Goal: Task Accomplishment & Management: Use online tool/utility

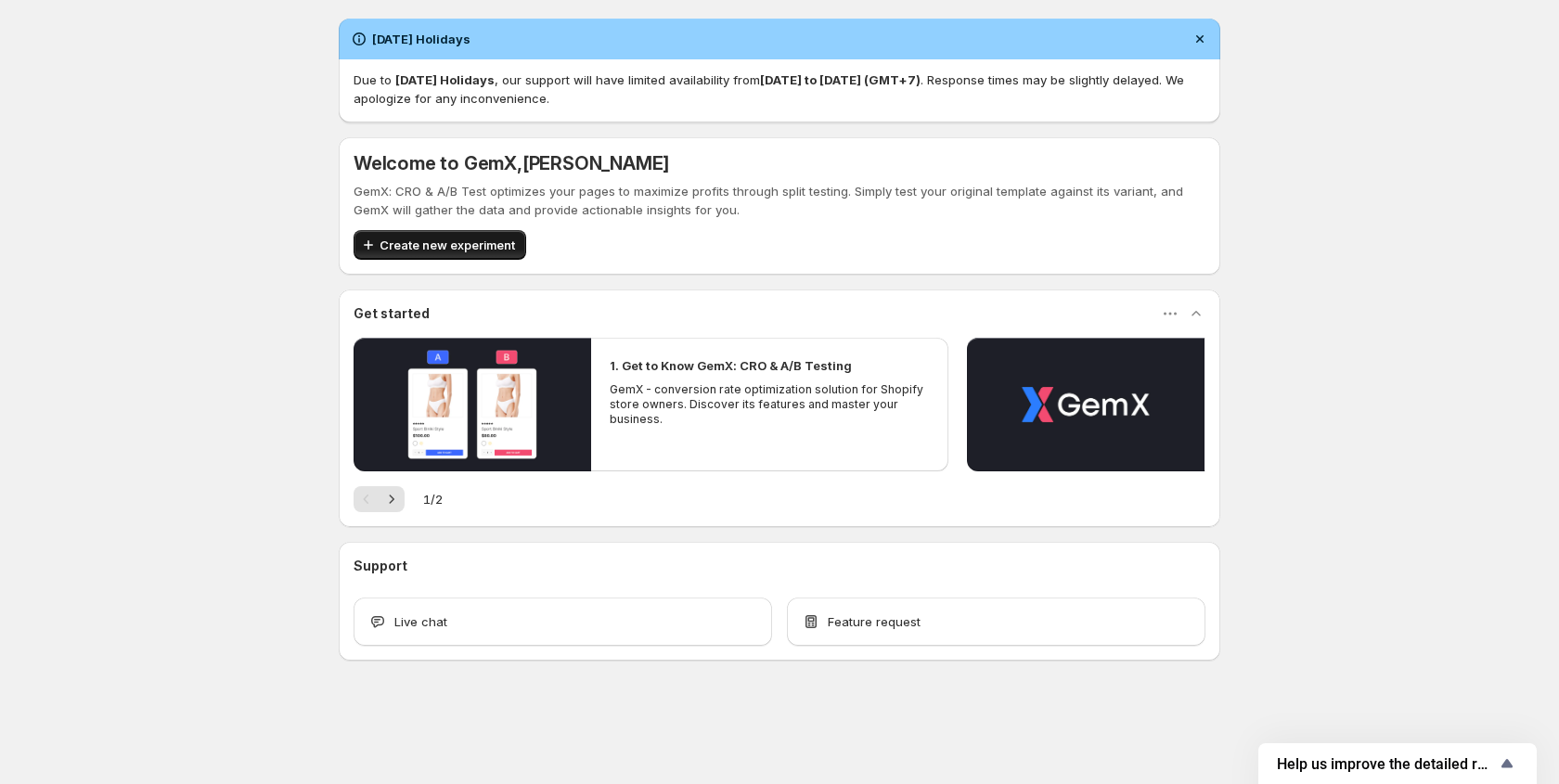
click at [432, 235] on span "Create new experiment" at bounding box center [447, 245] width 136 height 19
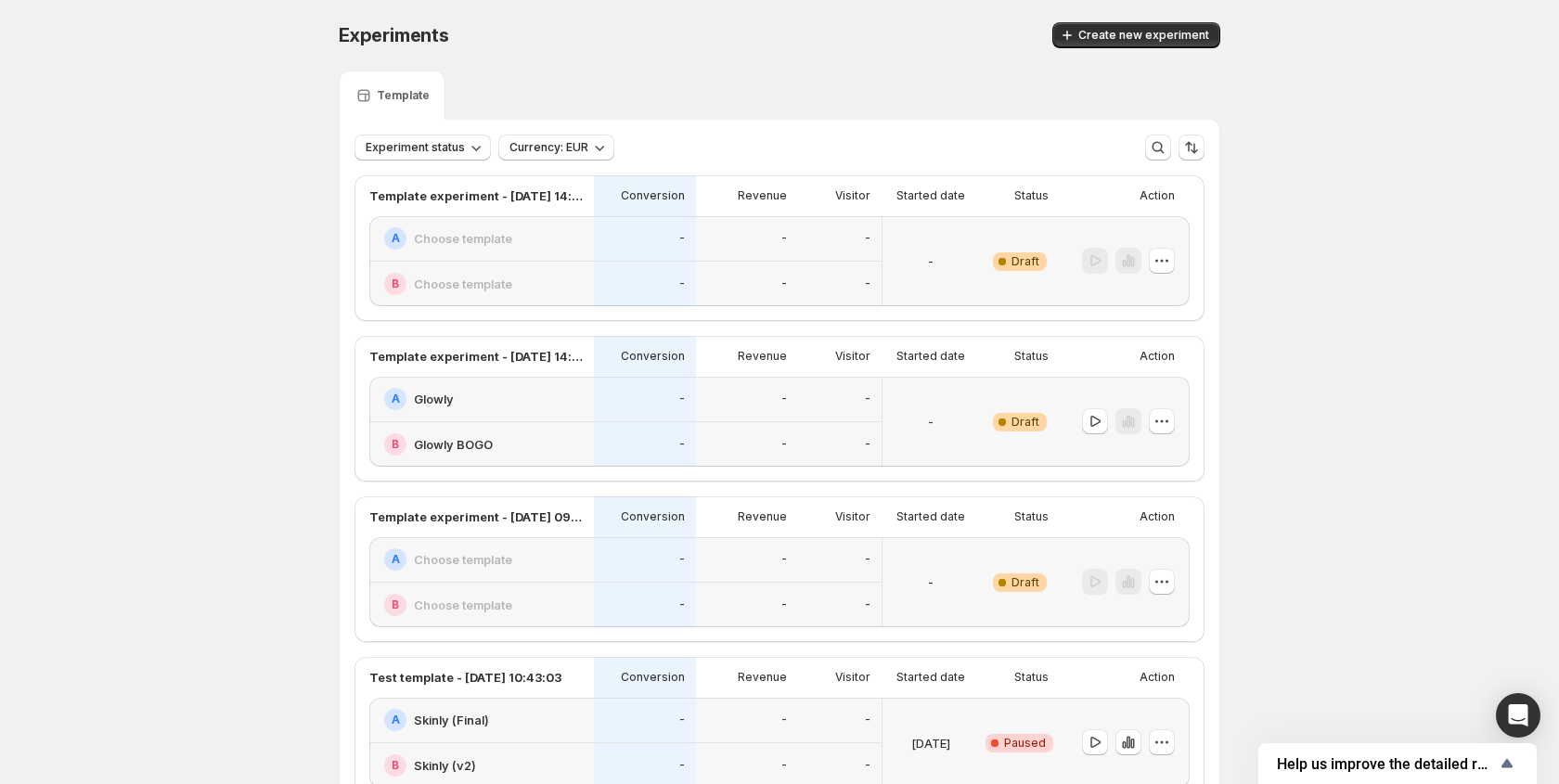
click at [845, 269] on div "-" at bounding box center [839, 284] width 83 height 46
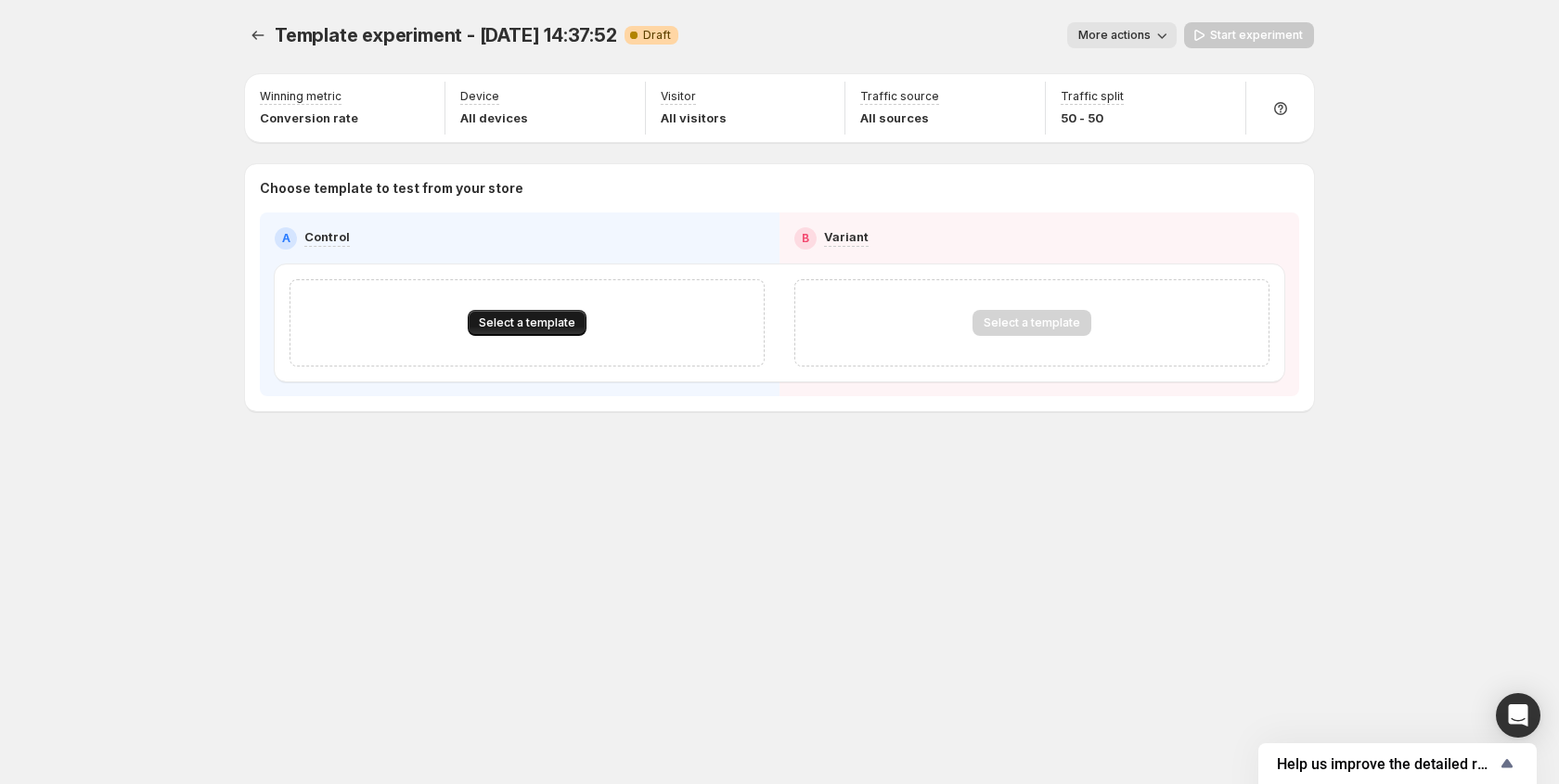
click at [501, 324] on span "Select a template" at bounding box center [526, 323] width 96 height 15
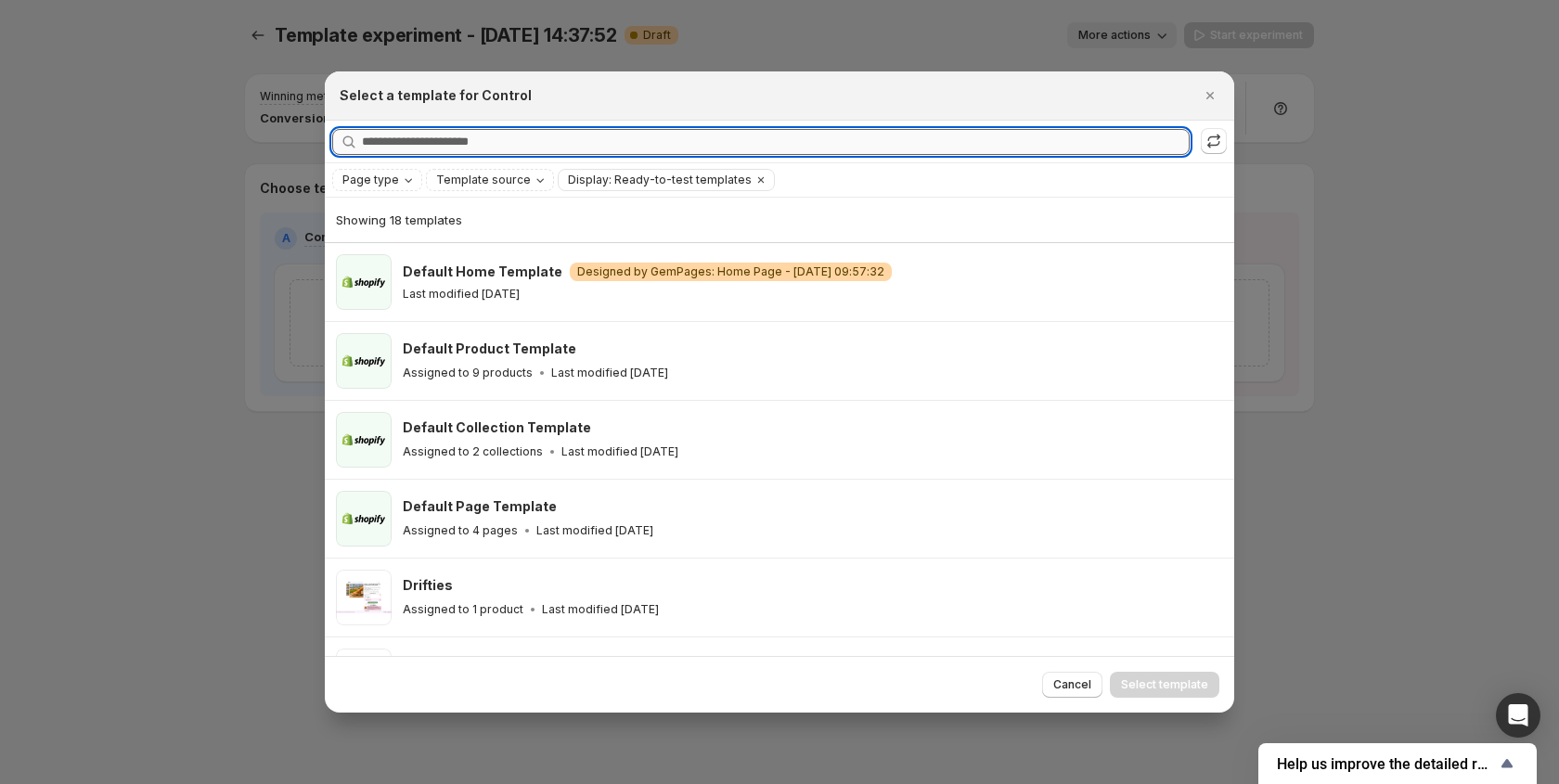
click at [466, 147] on input "Searching all templates" at bounding box center [776, 142] width 828 height 26
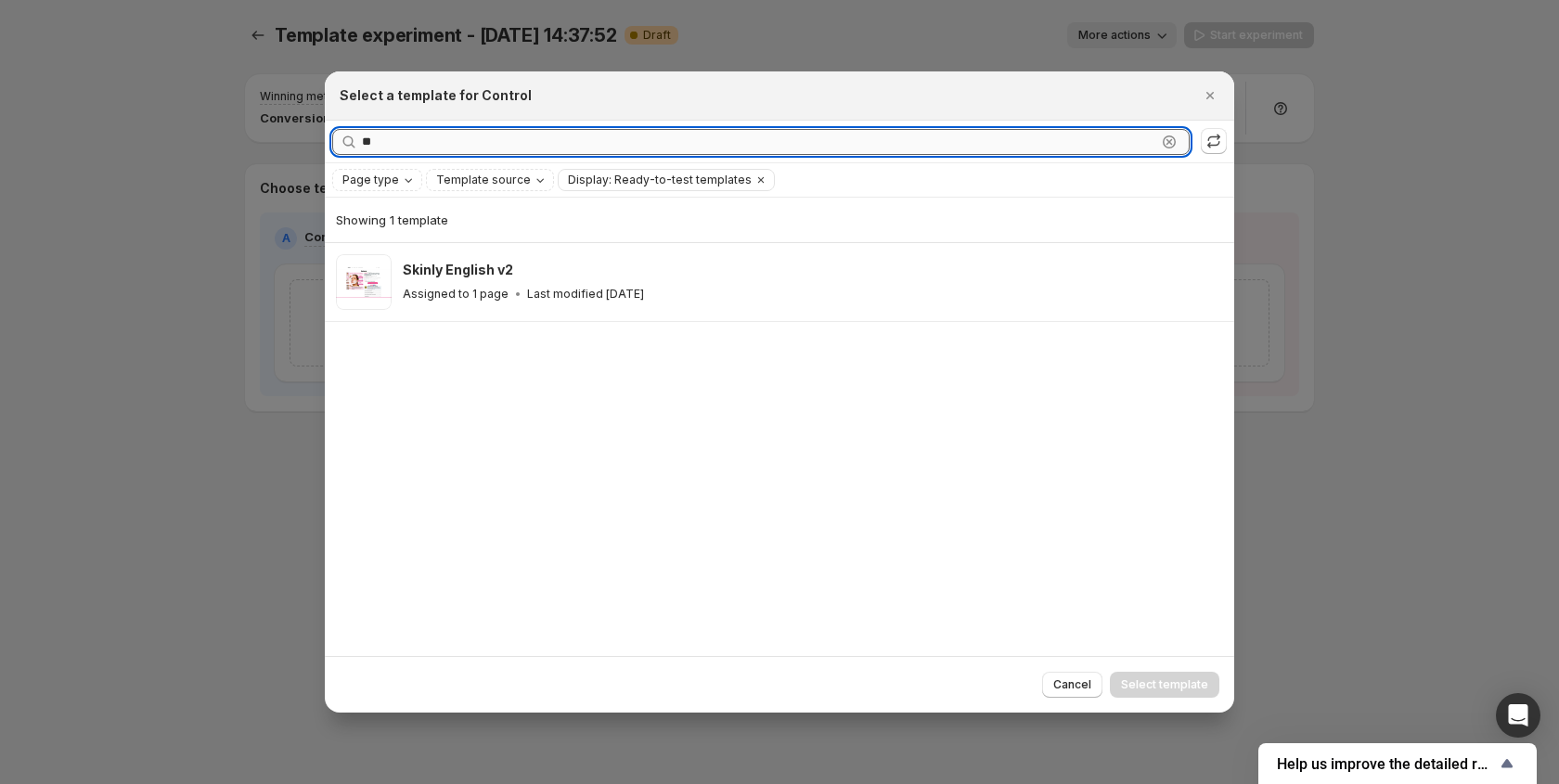
type input "*"
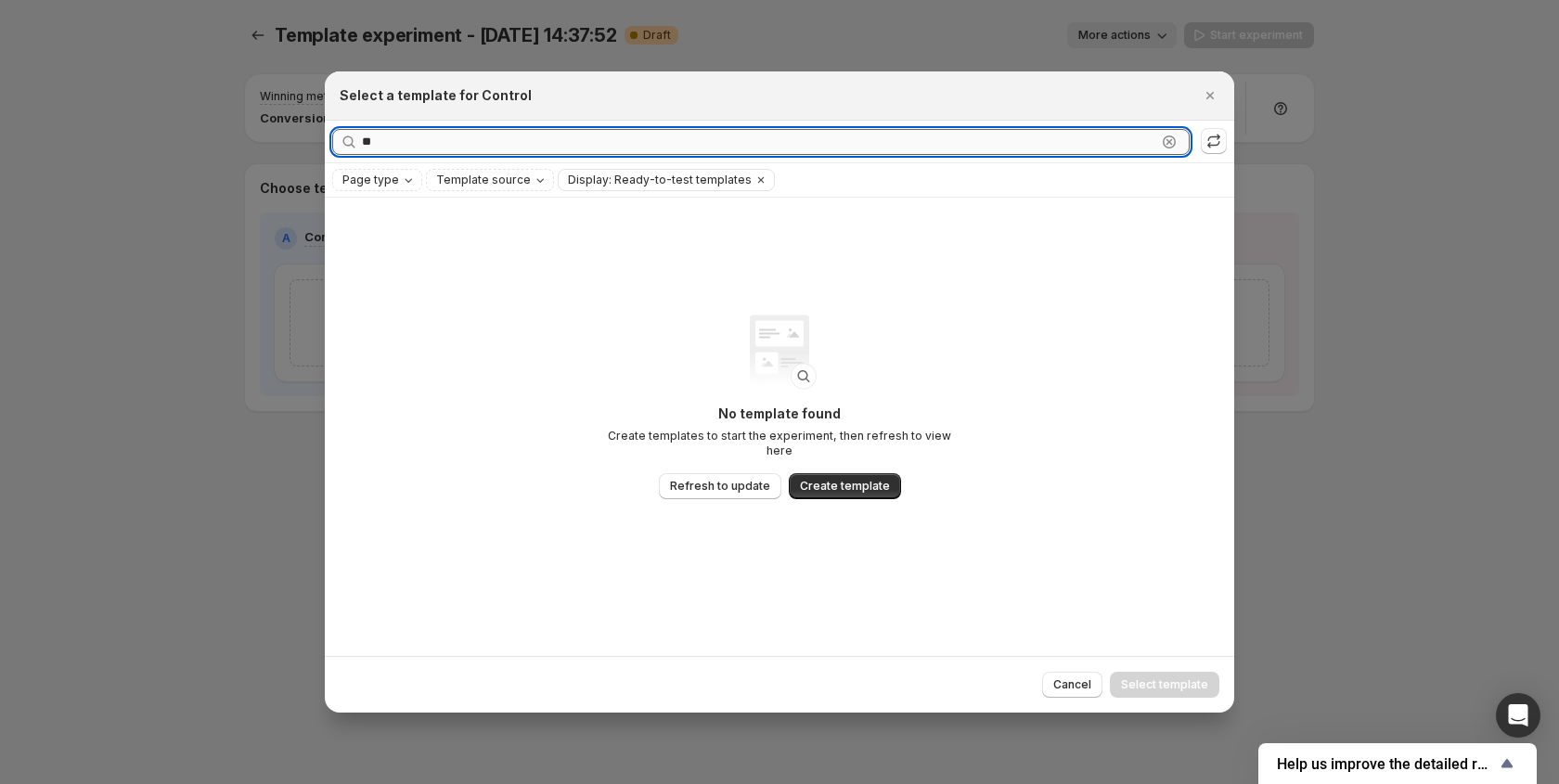
type input "*"
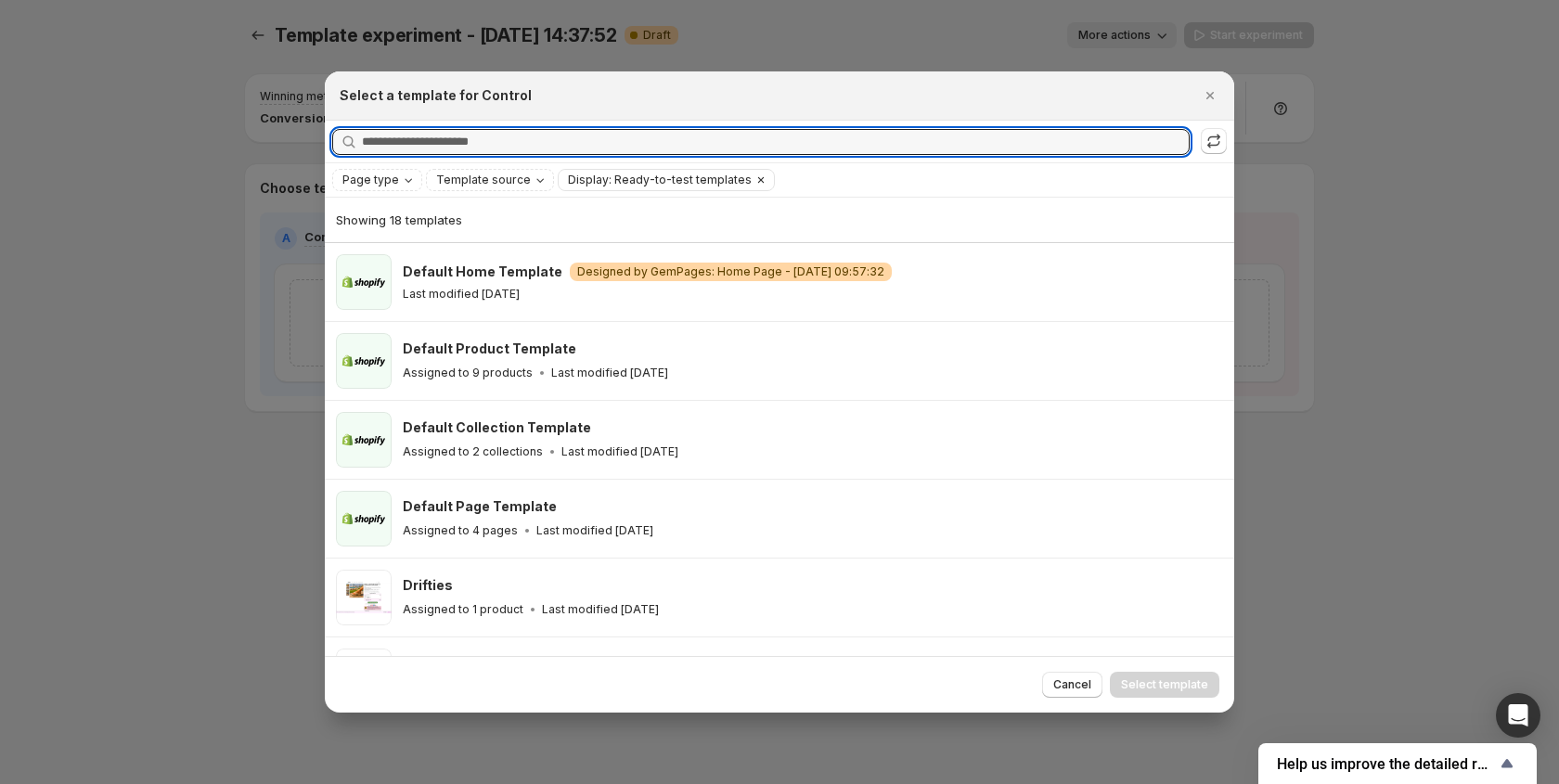
click at [758, 179] on icon "Clear" at bounding box center [761, 180] width 6 height 6
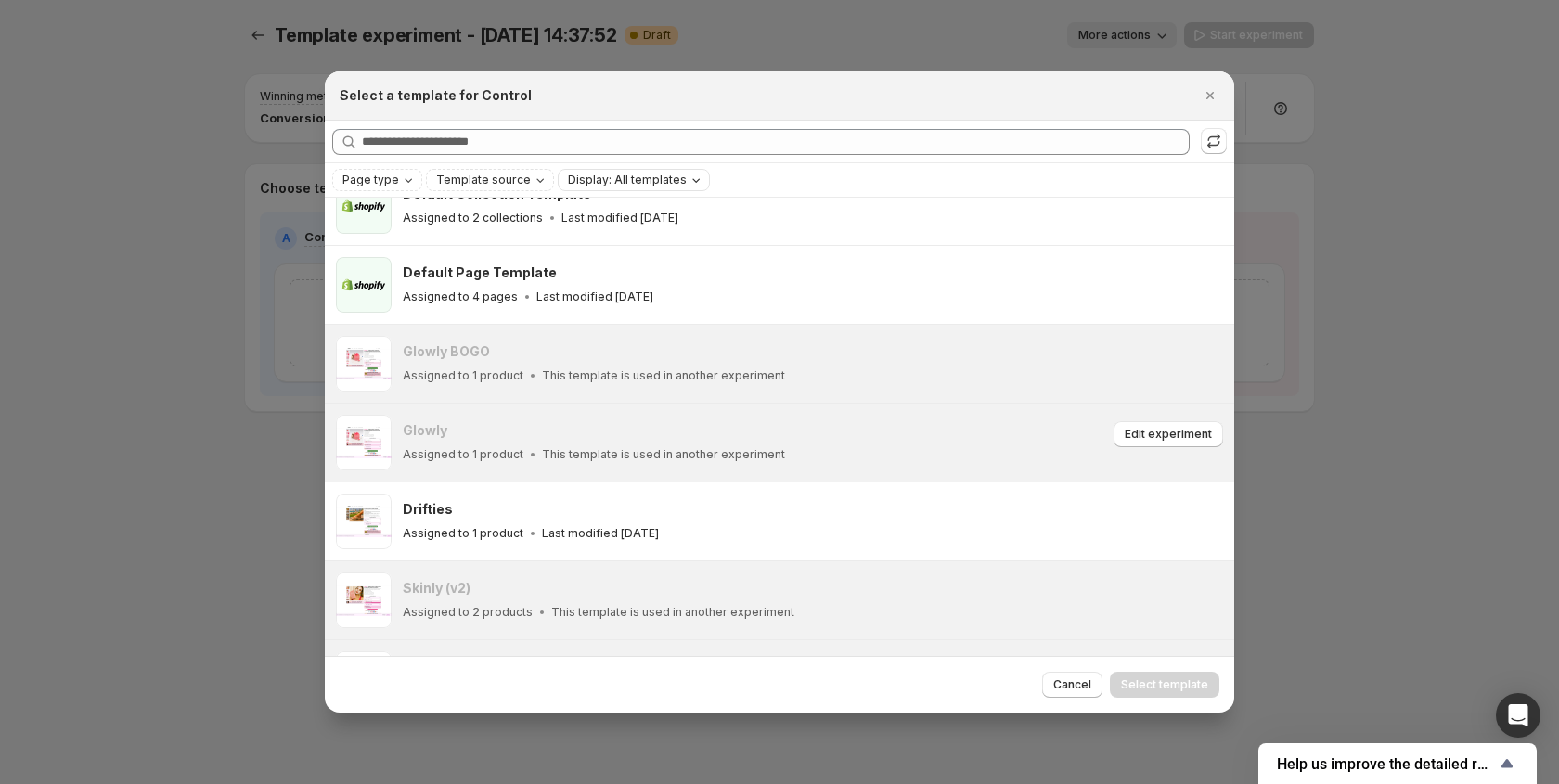
scroll to position [283, 0]
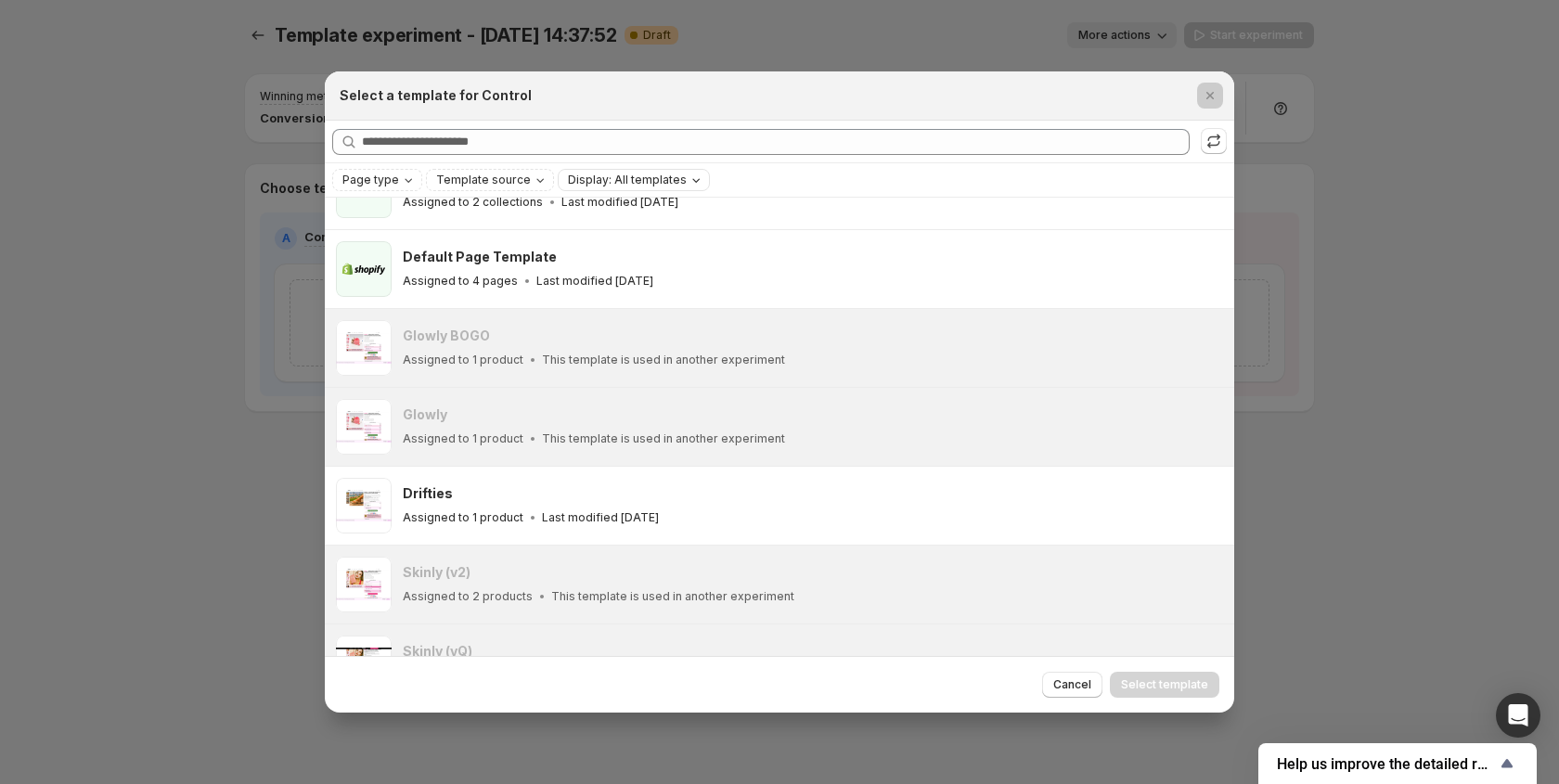
drag, startPoint x: 90, startPoint y: 525, endPoint x: 39, endPoint y: 515, distance: 52.0
click at [86, 524] on div at bounding box center [780, 392] width 1559 height 784
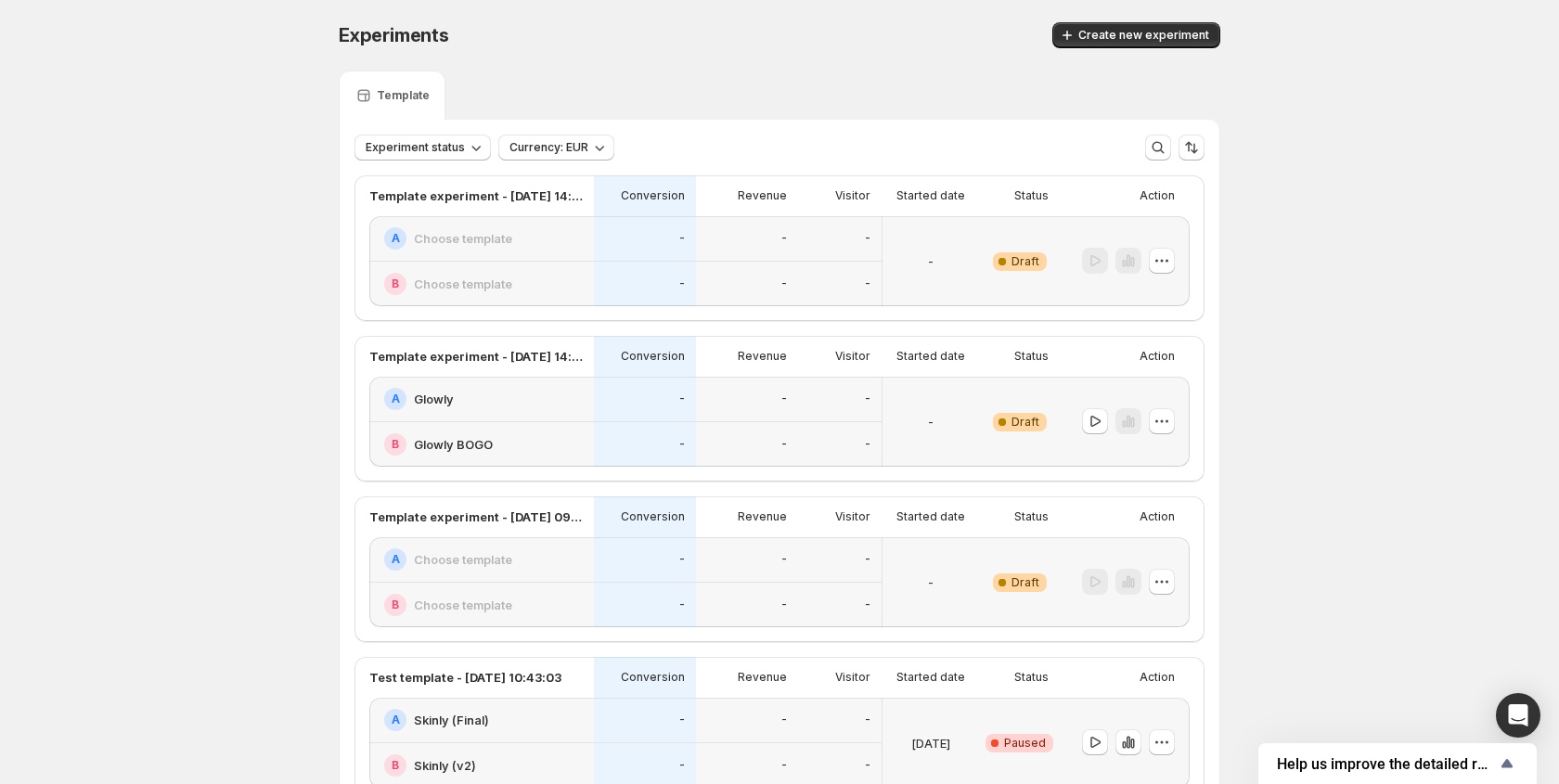
click at [923, 423] on div "-" at bounding box center [930, 421] width 81 height 67
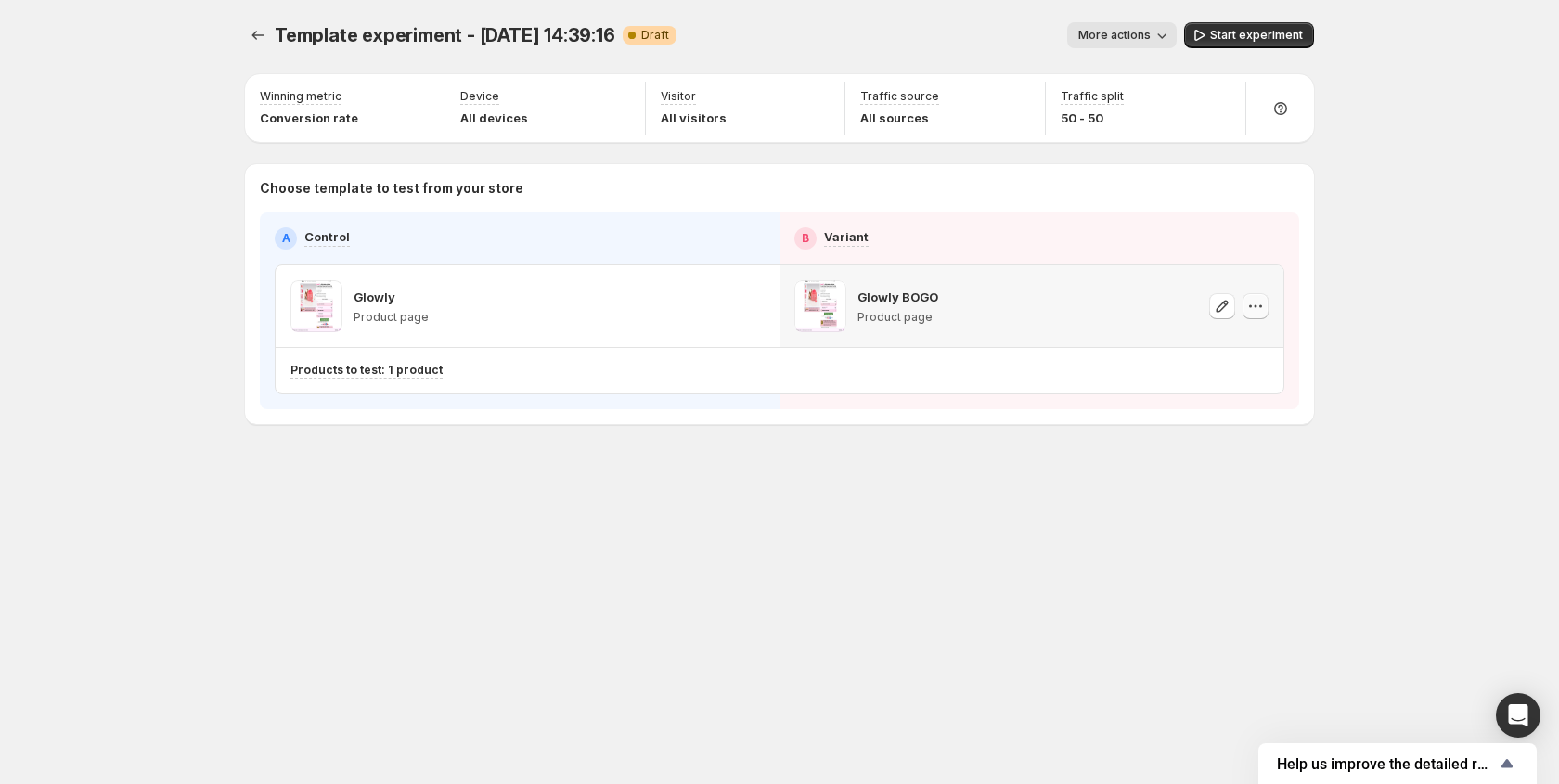
click at [1252, 311] on icon "button" at bounding box center [1255, 306] width 19 height 19
click at [855, 478] on div "Template experiment - [DATE] 14:39:16. This page is ready Template experiment -…" at bounding box center [779, 262] width 1113 height 524
click at [1123, 40] on span "More actions" at bounding box center [1114, 36] width 72 height 15
click at [1206, 39] on icon "button" at bounding box center [1199, 36] width 19 height 19
click at [359, 36] on span "Template experiment - [DATE] 14:39:16" at bounding box center [445, 36] width 340 height 22
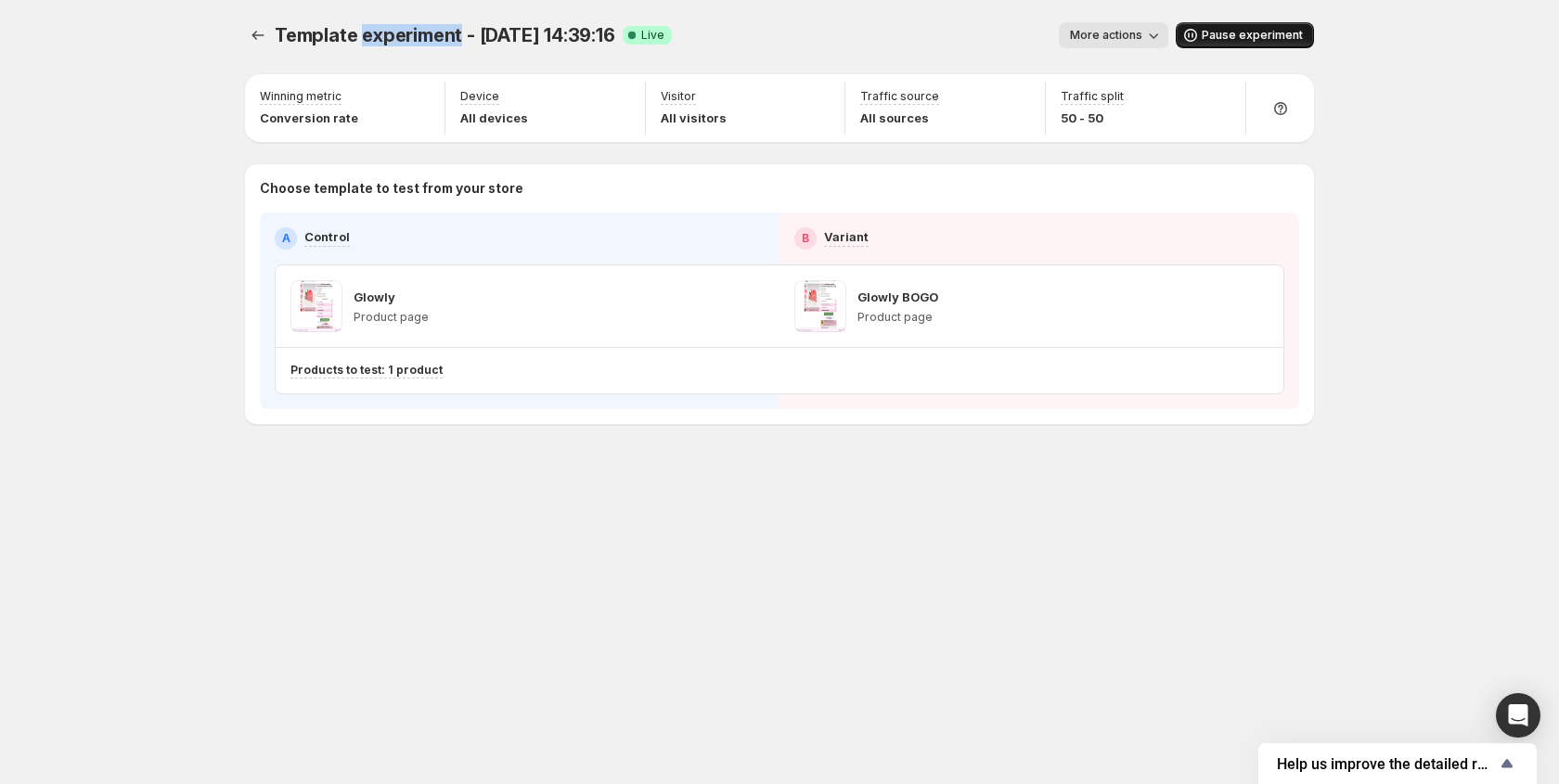
click at [359, 36] on span "Template experiment - [DATE] 14:39:16" at bounding box center [445, 36] width 340 height 22
click at [1105, 31] on span "More actions" at bounding box center [1106, 36] width 72 height 15
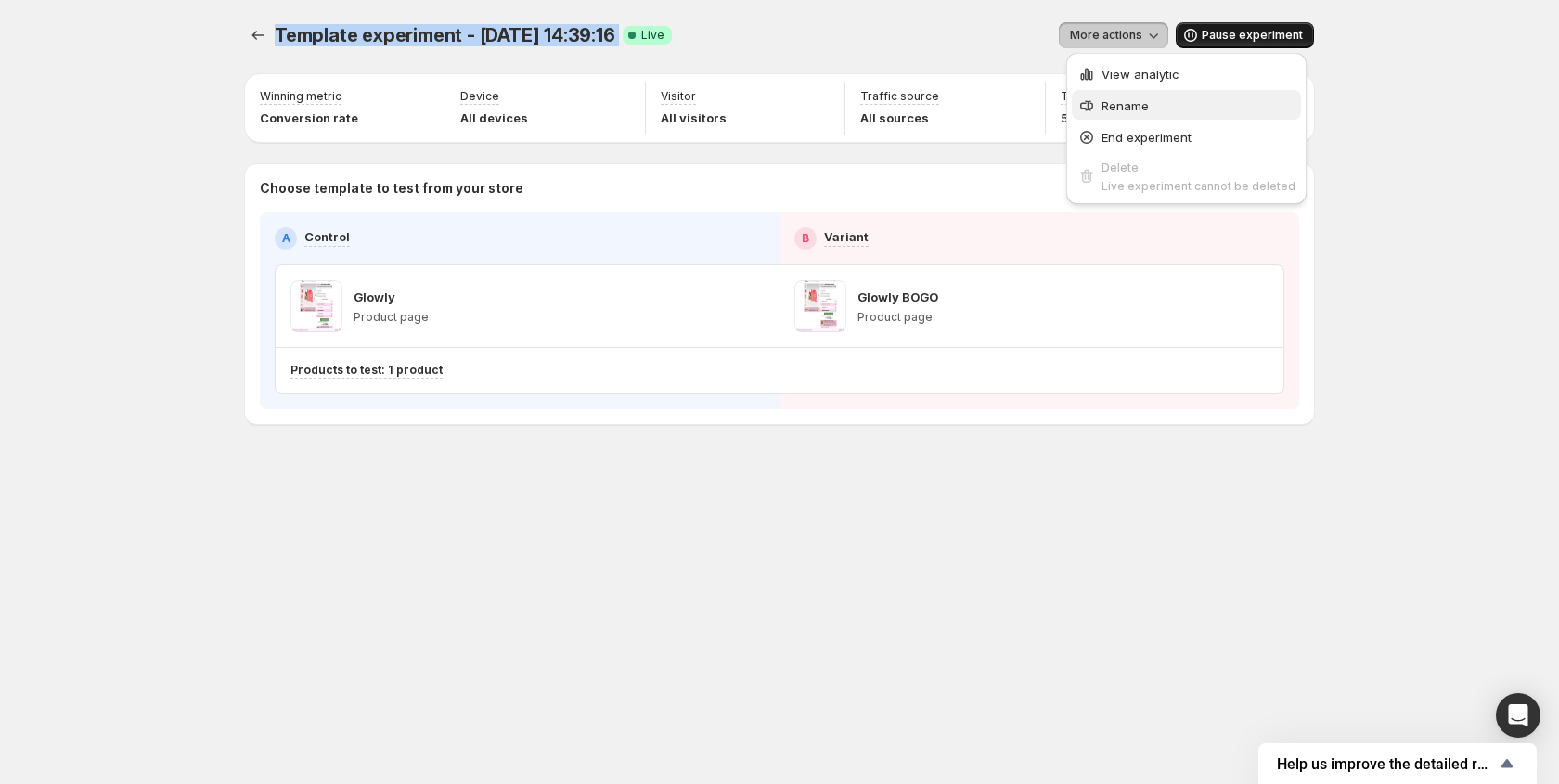
click at [1095, 98] on icon "button" at bounding box center [1087, 106] width 19 height 19
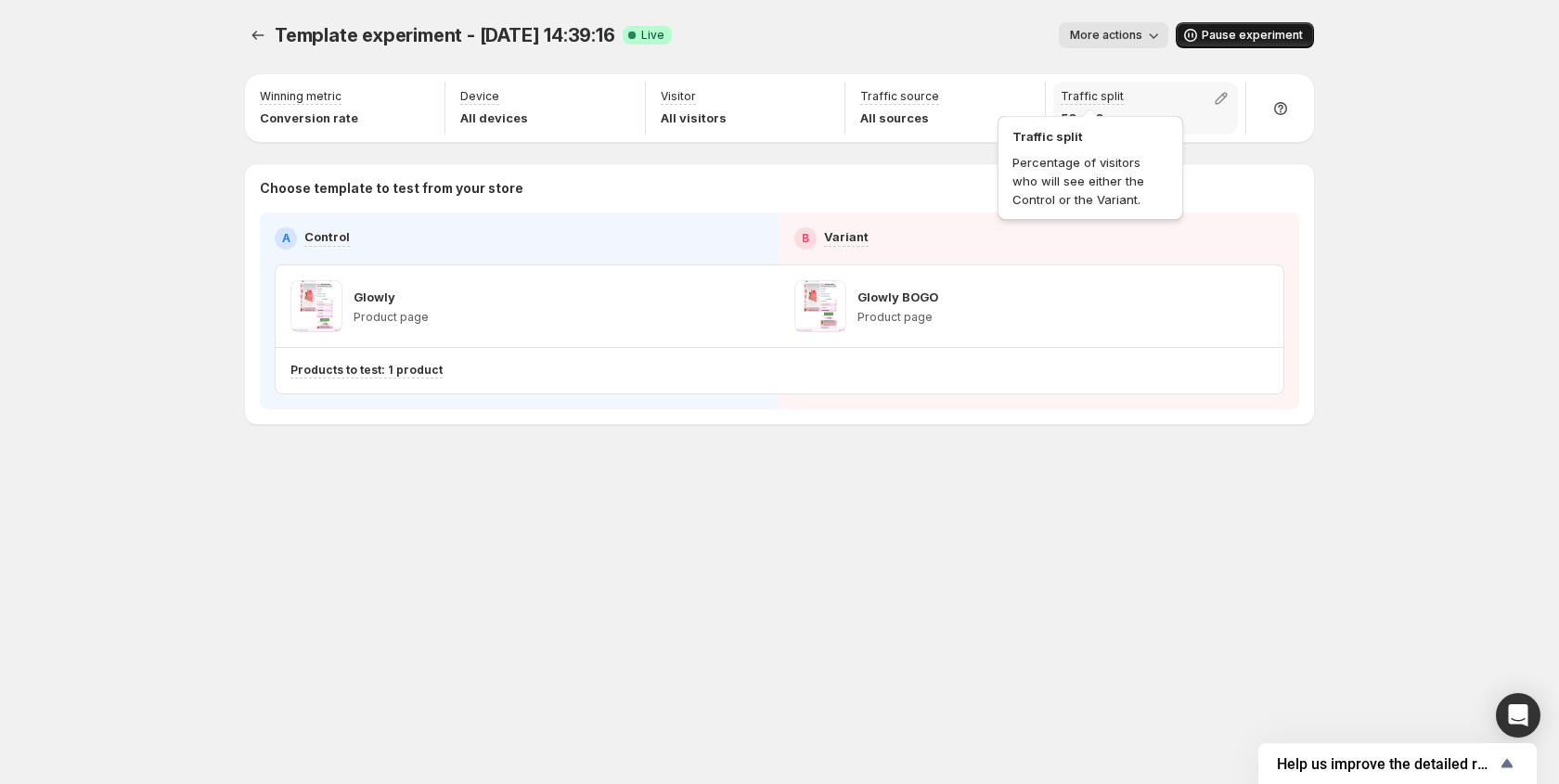
click at [1098, 100] on p "Traffic split" at bounding box center [1093, 96] width 64 height 15
click at [1156, 48] on button "More actions" at bounding box center [1113, 36] width 109 height 26
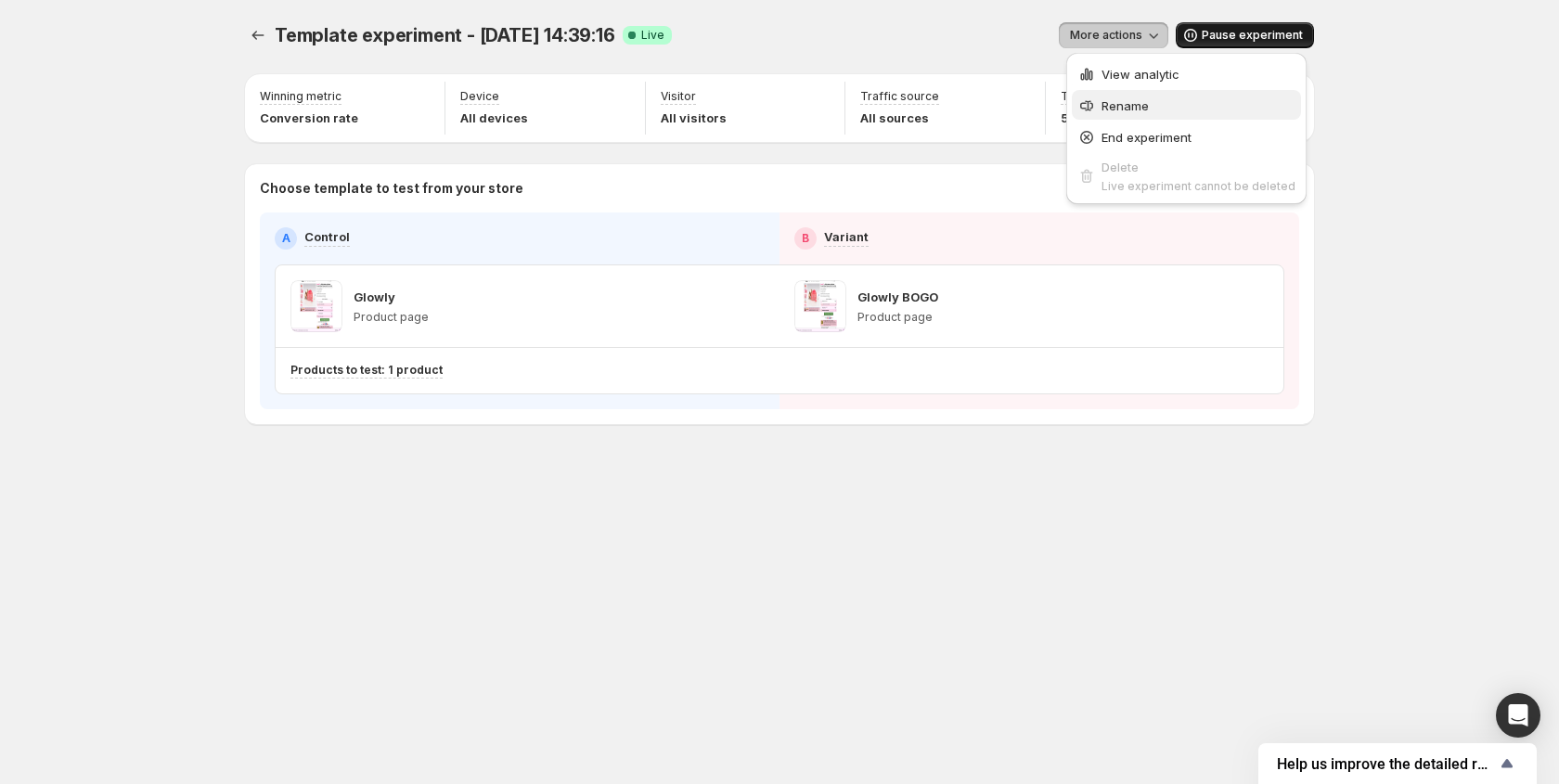
click at [1126, 106] on span "Rename" at bounding box center [1124, 106] width 48 height 15
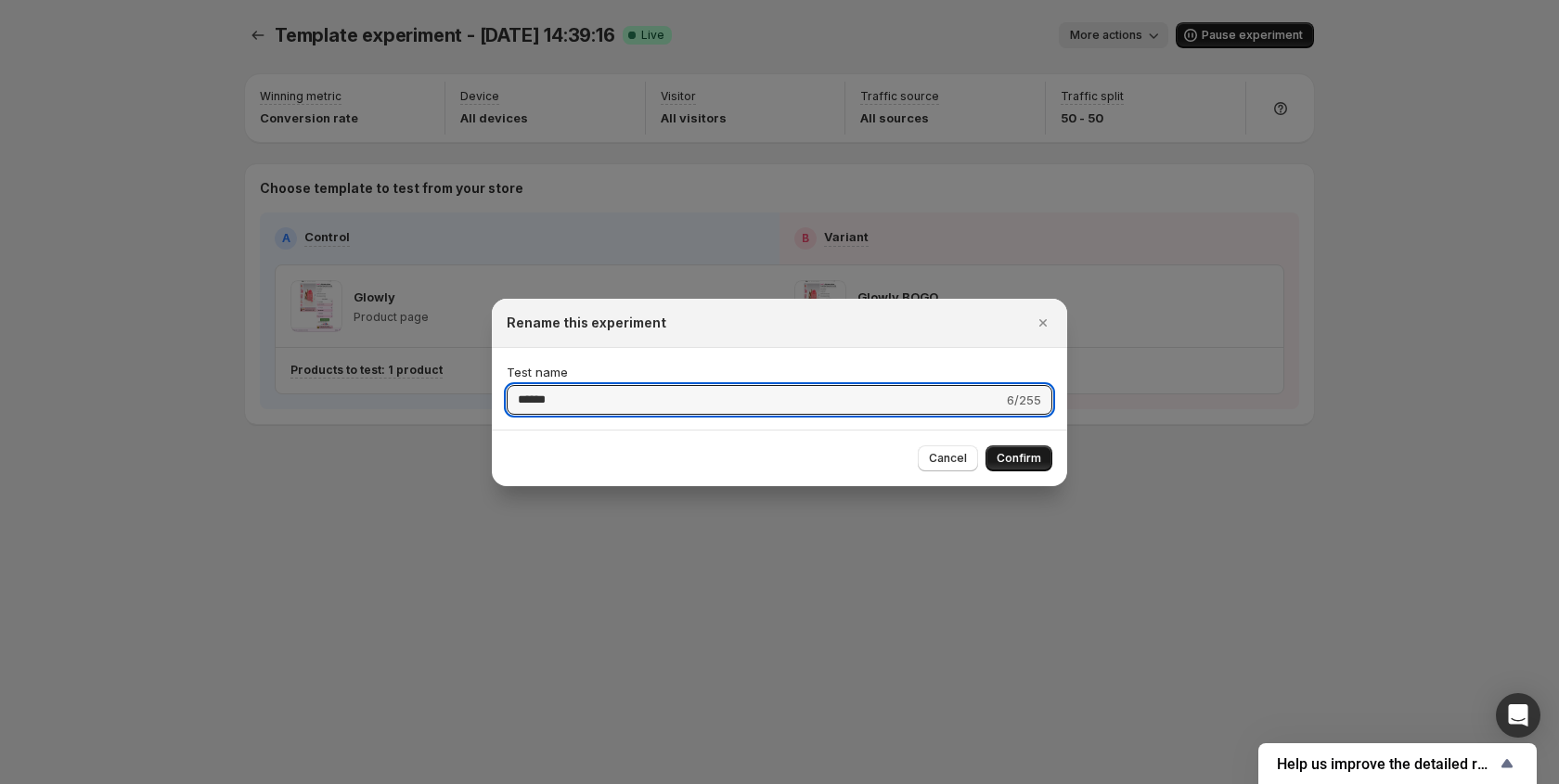
type input "******"
click at [1022, 450] on span "Confirm" at bounding box center [1019, 458] width 45 height 15
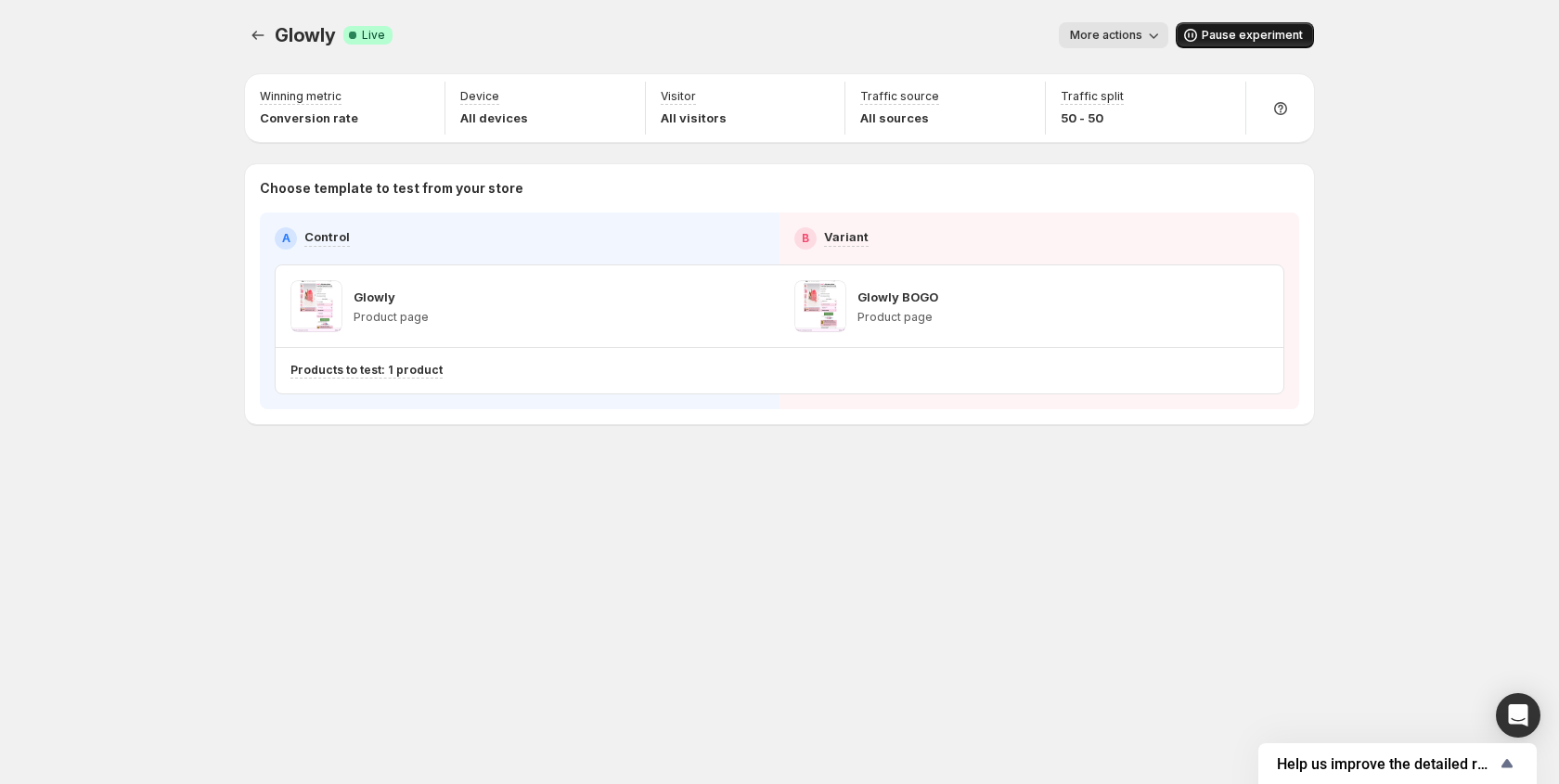
click at [678, 481] on div "Glowly. This page is ready Glowly Success Complete Live More actions More actio…" at bounding box center [779, 262] width 1113 height 524
click at [1521, 709] on icon "Open Intercom Messenger" at bounding box center [1517, 715] width 21 height 24
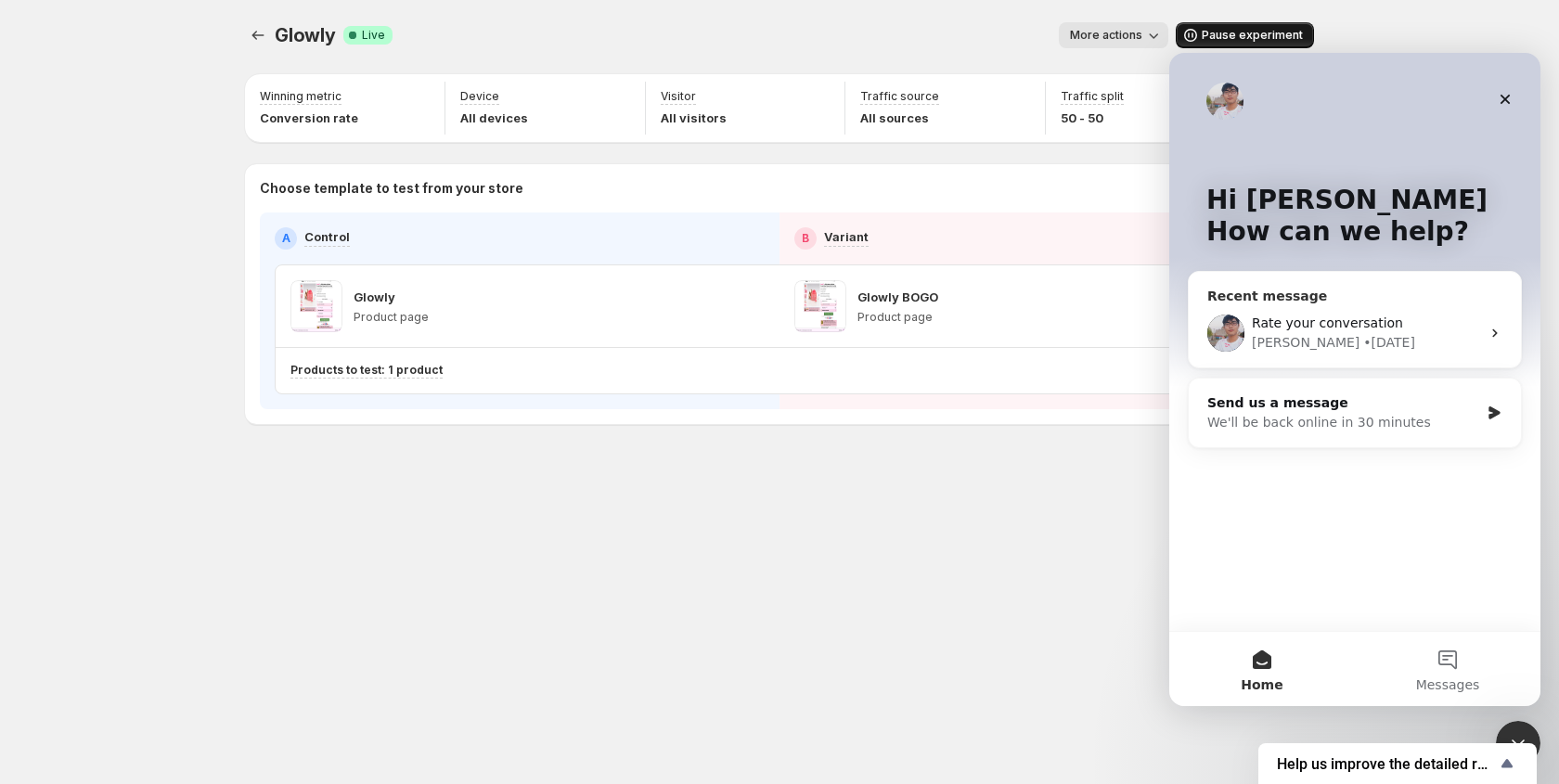
click at [1363, 349] on div "• [DATE]" at bounding box center [1389, 342] width 52 height 20
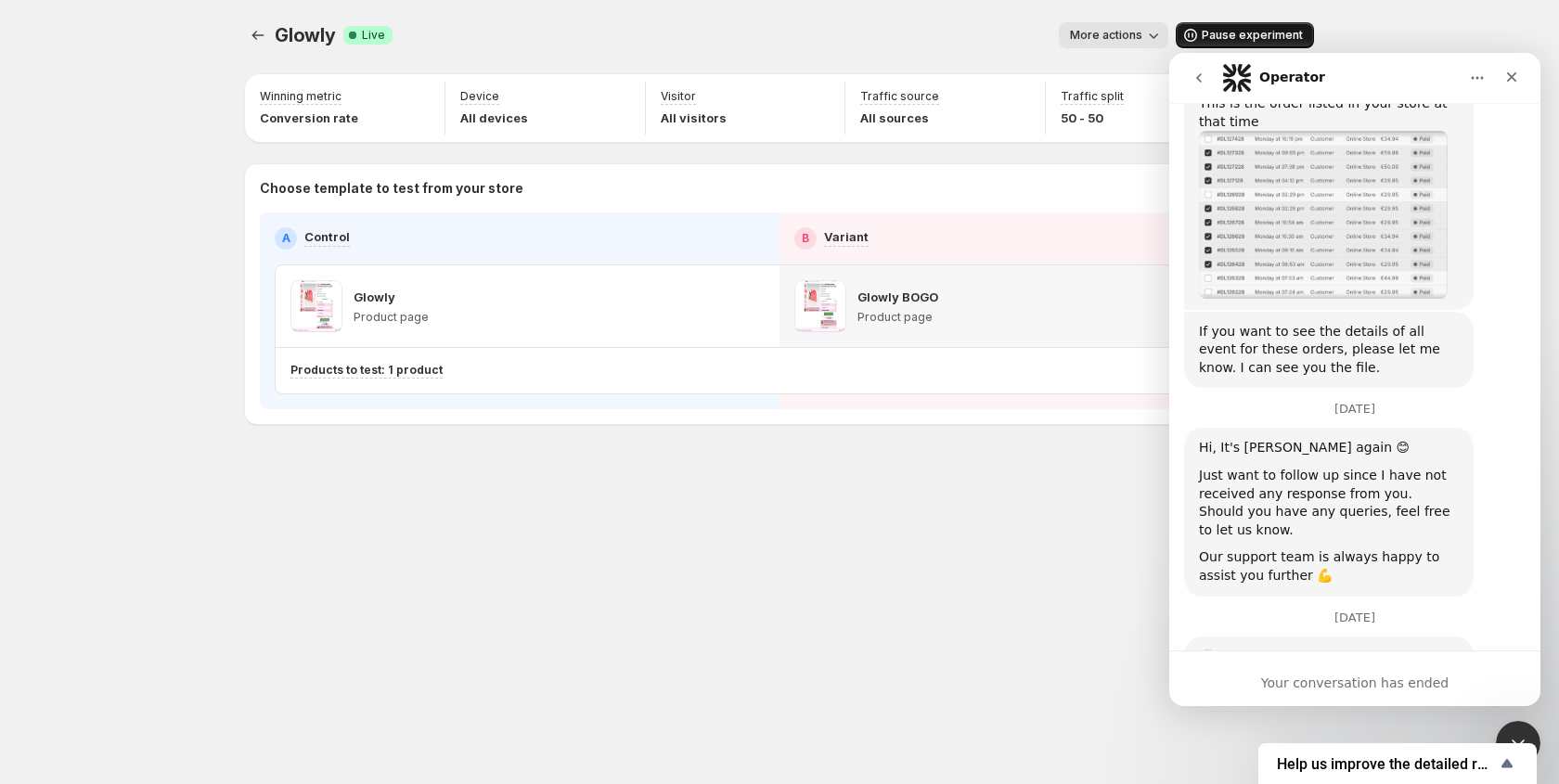
scroll to position [10085, 0]
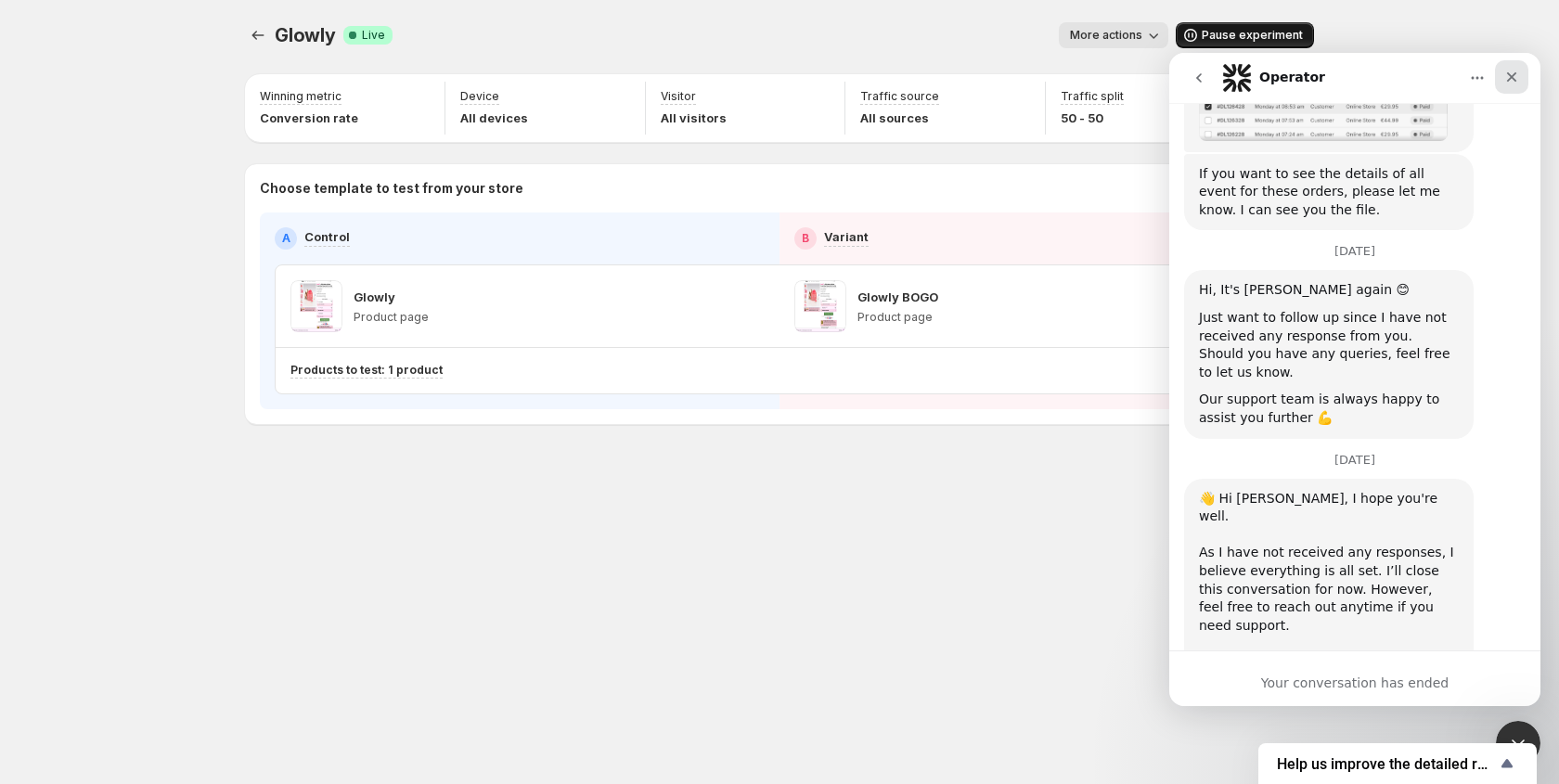
click at [1509, 84] on div "Close" at bounding box center [1511, 78] width 34 height 34
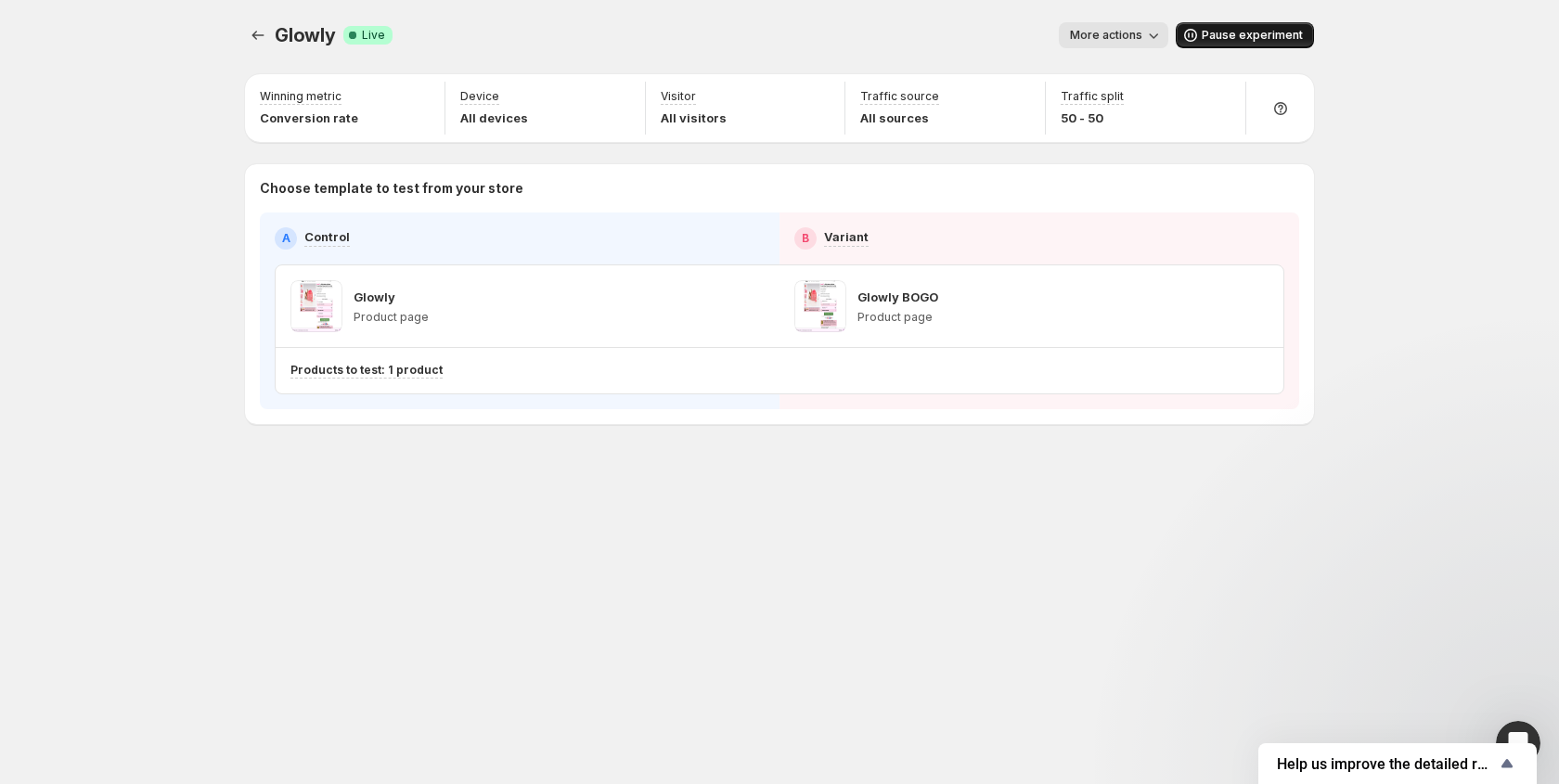
scroll to position [7114, 0]
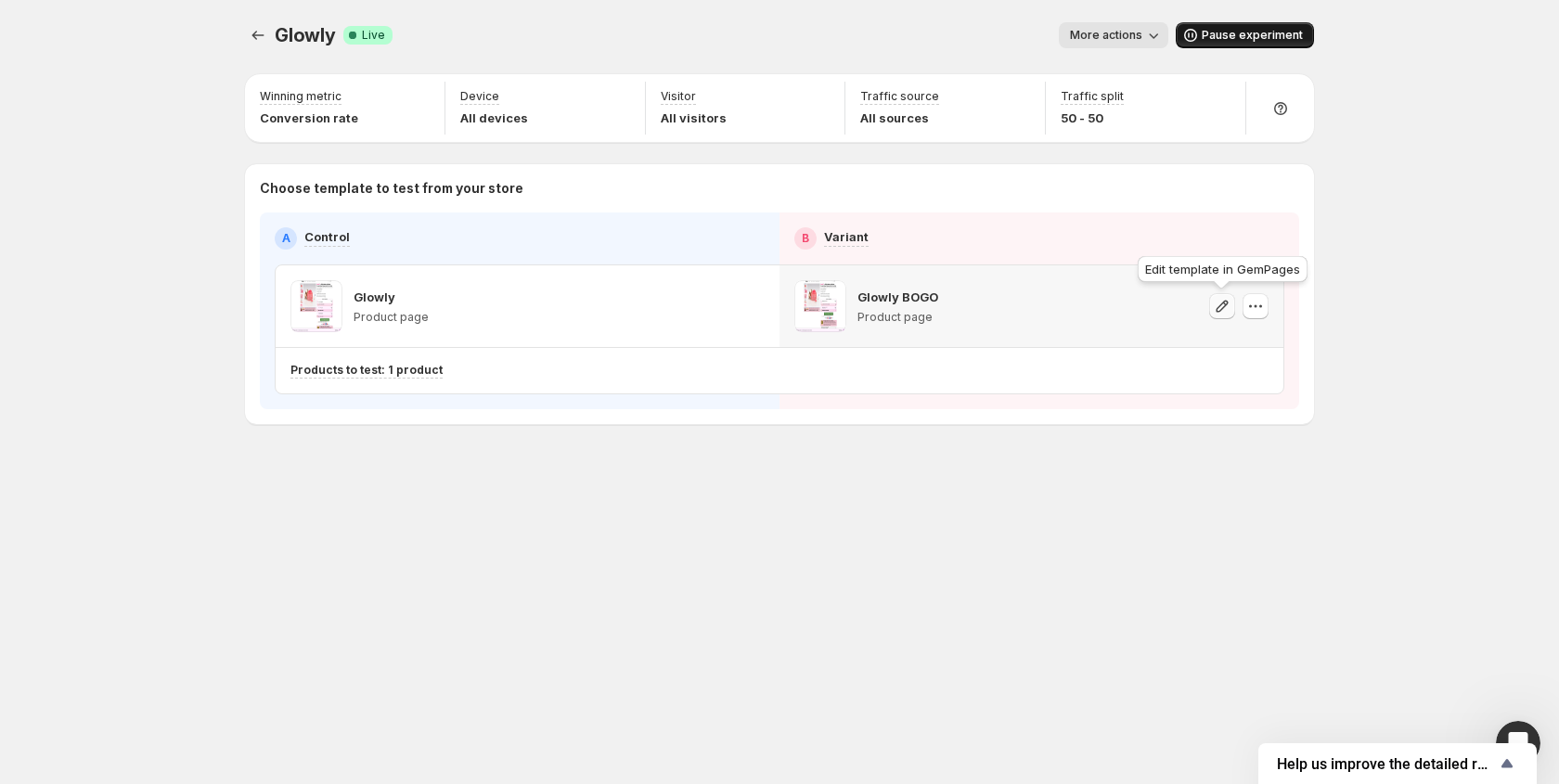
click at [1217, 305] on icon "button" at bounding box center [1222, 306] width 19 height 19
click at [1220, 98] on icon "button" at bounding box center [1221, 98] width 19 height 19
drag, startPoint x: 1225, startPoint y: 136, endPoint x: 1272, endPoint y: 139, distance: 47.1
type input "**"
click at [1272, 139] on input "range" at bounding box center [1221, 138] width 267 height 26
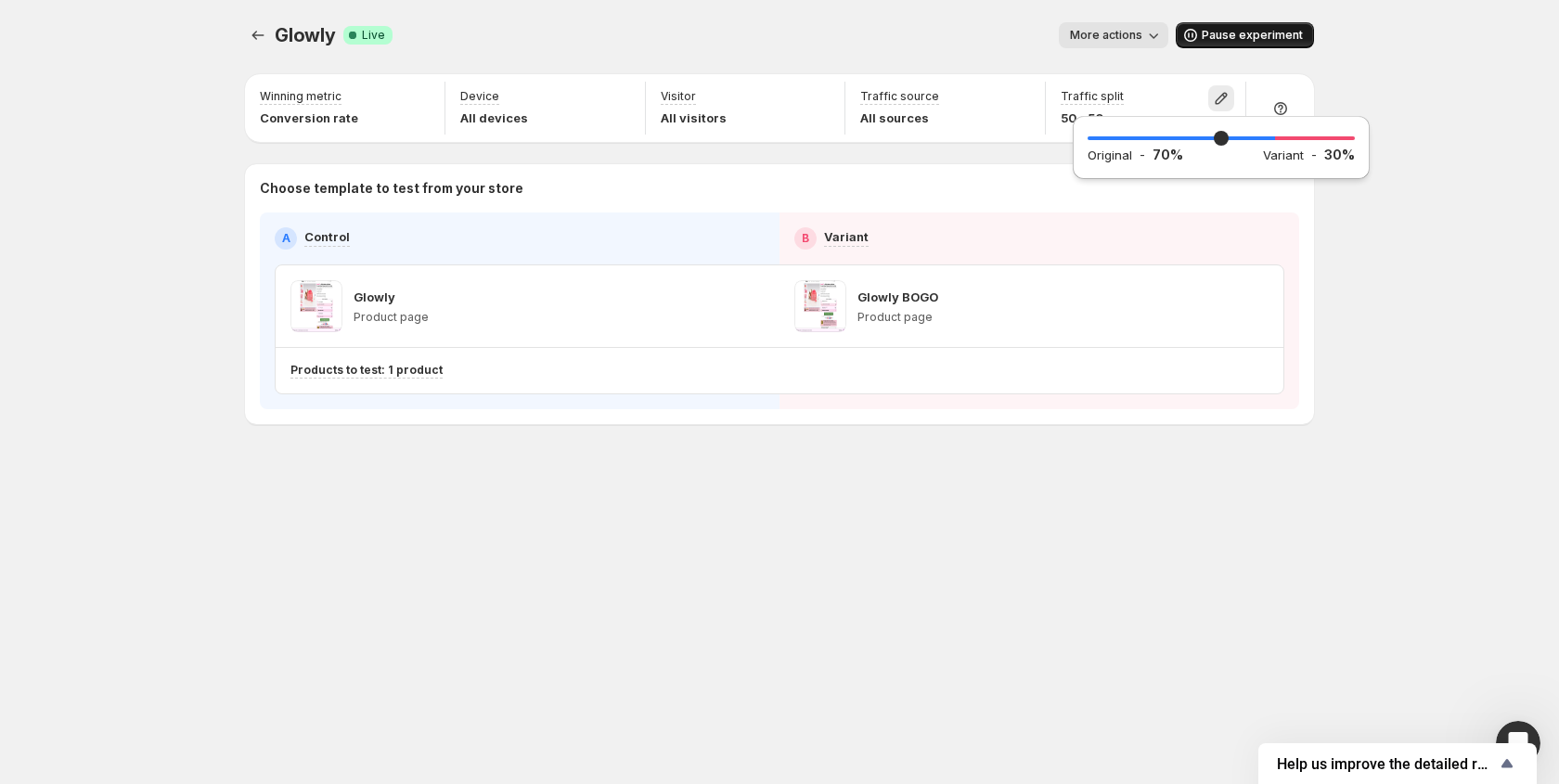
click at [1409, 243] on div "Glowly. This page is ready Glowly Success Complete Live More actions More actio…" at bounding box center [780, 392] width 1559 height 784
